Goal: Transaction & Acquisition: Purchase product/service

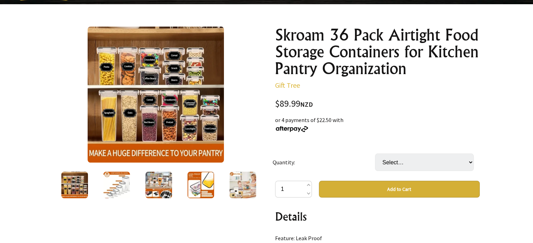
scroll to position [64, 0]
click at [121, 185] on img at bounding box center [116, 185] width 27 height 27
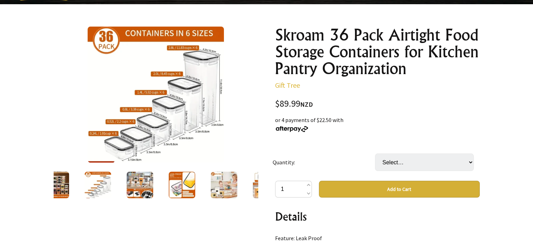
click at [137, 185] on img at bounding box center [139, 185] width 27 height 27
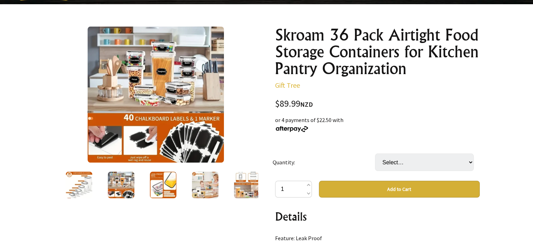
click at [165, 183] on img at bounding box center [163, 185] width 27 height 27
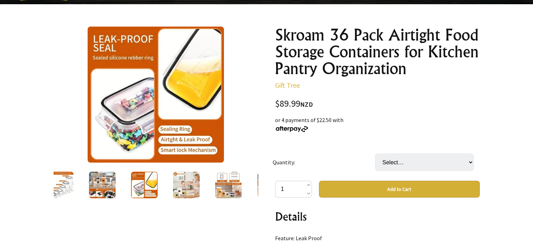
click at [185, 180] on img at bounding box center [186, 185] width 27 height 27
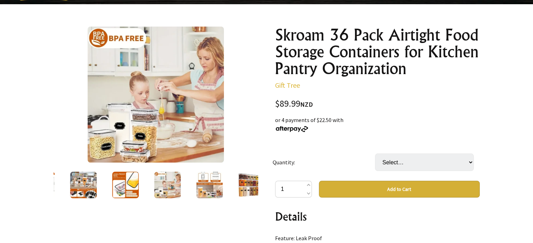
click at [206, 183] on img at bounding box center [209, 185] width 27 height 27
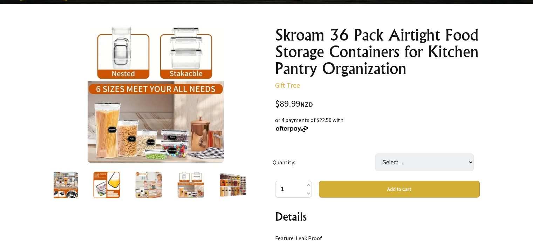
click at [230, 183] on img at bounding box center [232, 185] width 27 height 27
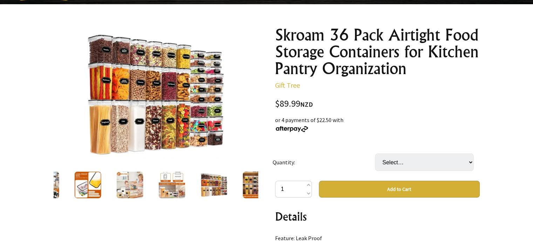
click at [206, 185] on img at bounding box center [213, 185] width 27 height 27
click at [174, 185] on img at bounding box center [171, 185] width 27 height 27
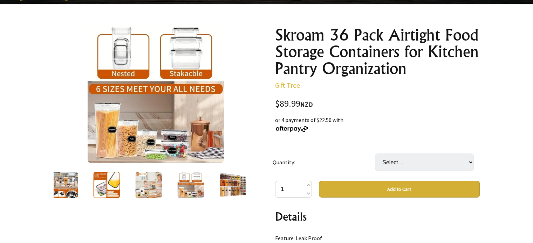
click at [233, 187] on img at bounding box center [232, 185] width 27 height 27
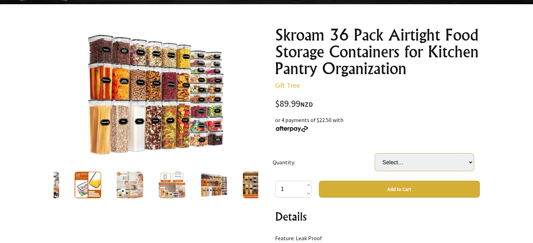
click at [470, 160] on select "Select… 36" at bounding box center [424, 163] width 99 height 18
select select "36"
click at [375, 154] on select "Select… 36" at bounding box center [424, 163] width 99 height 18
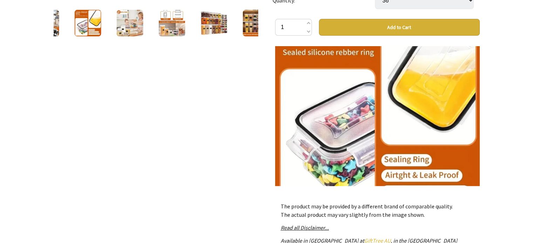
scroll to position [776, 0]
